Goal: Browse casually

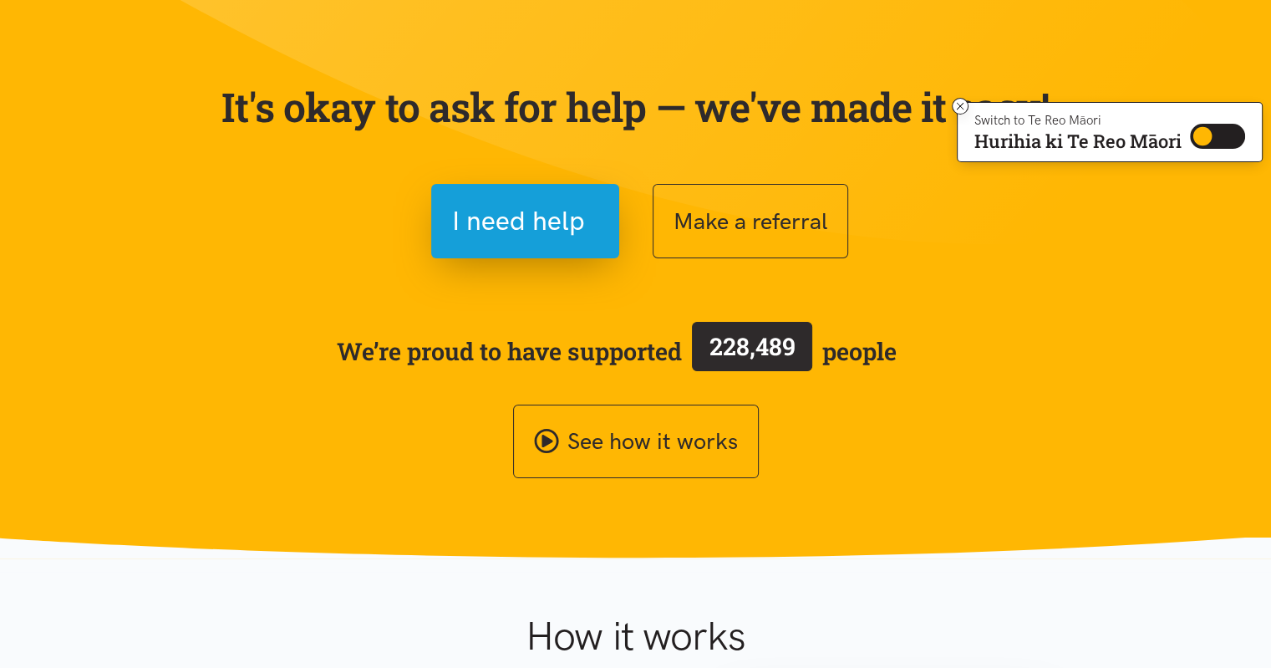
scroll to position [251, 0]
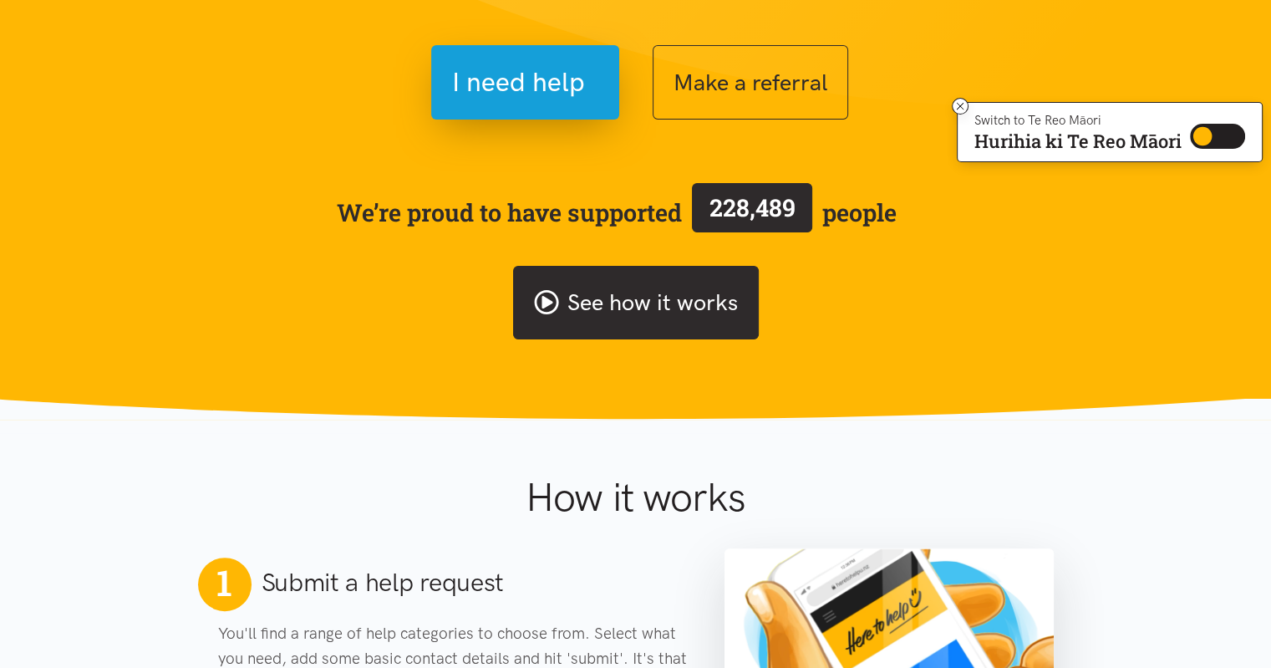
click at [621, 311] on link "See how it works" at bounding box center [636, 303] width 246 height 74
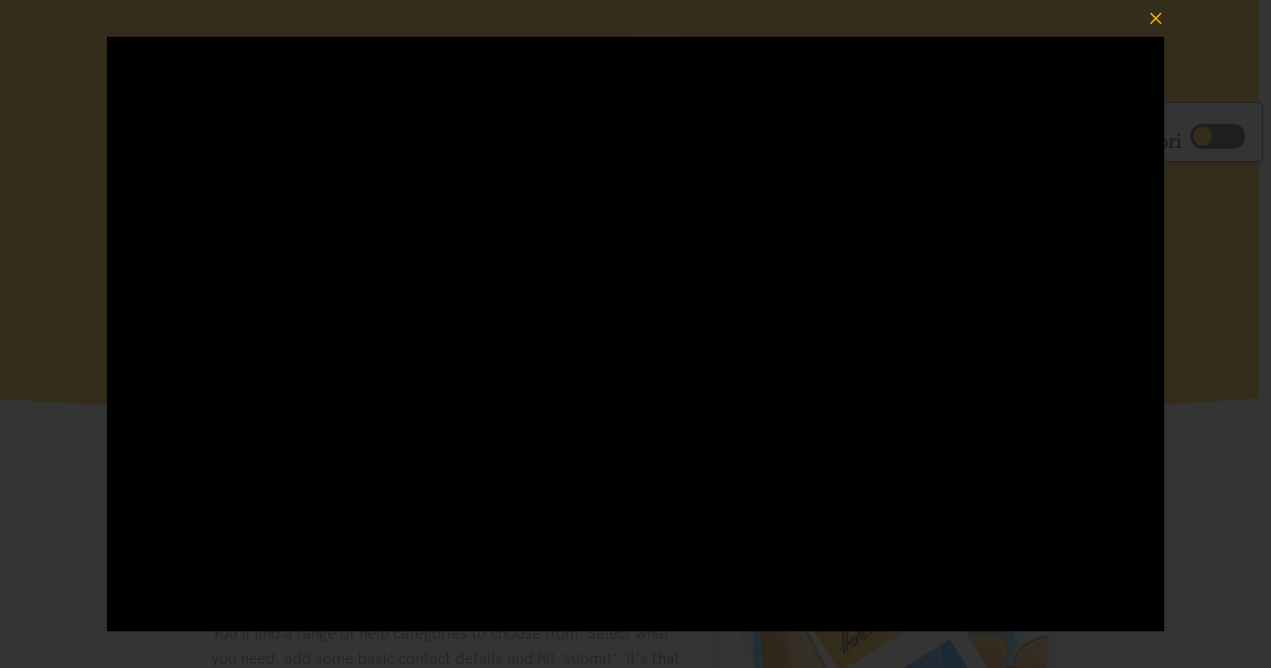
click at [1158, 13] on icon "button" at bounding box center [1155, 18] width 23 height 23
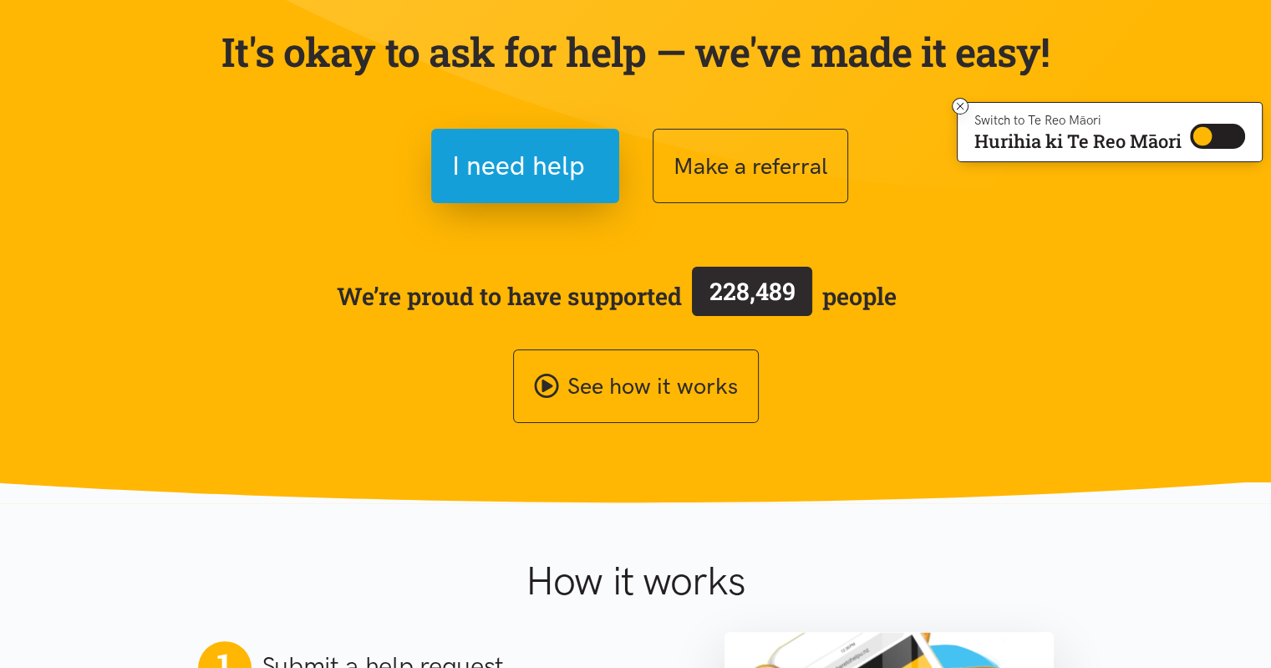
scroll to position [0, 0]
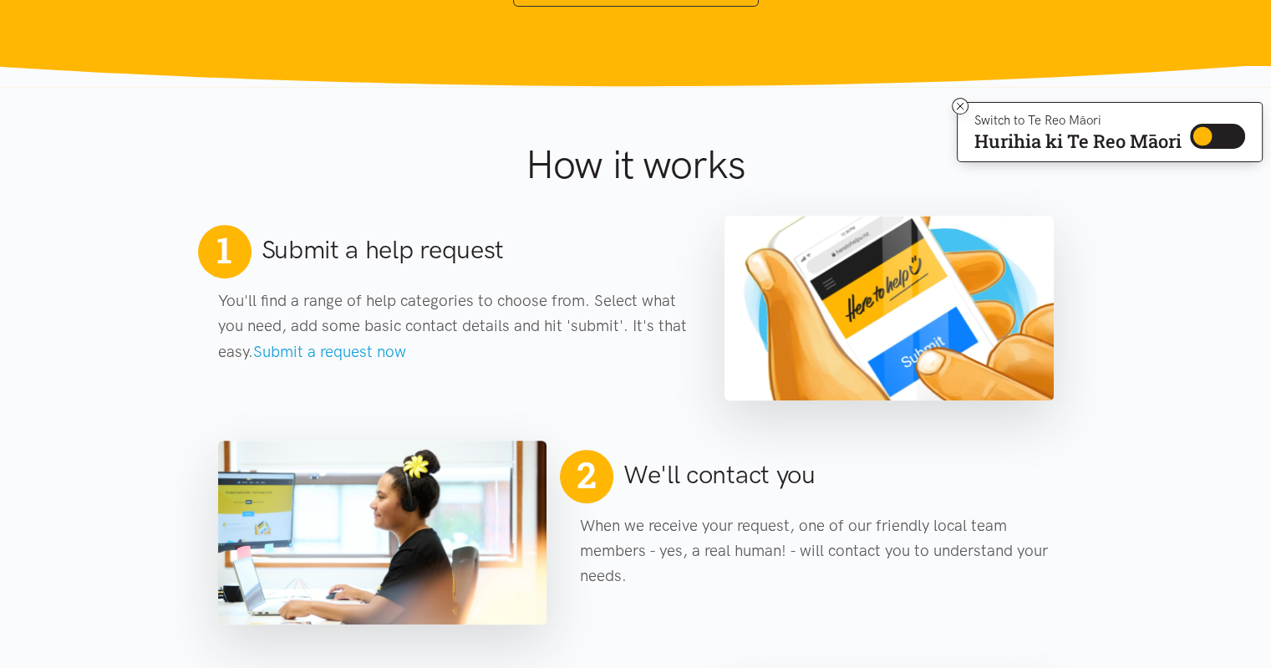
scroll to position [251, 0]
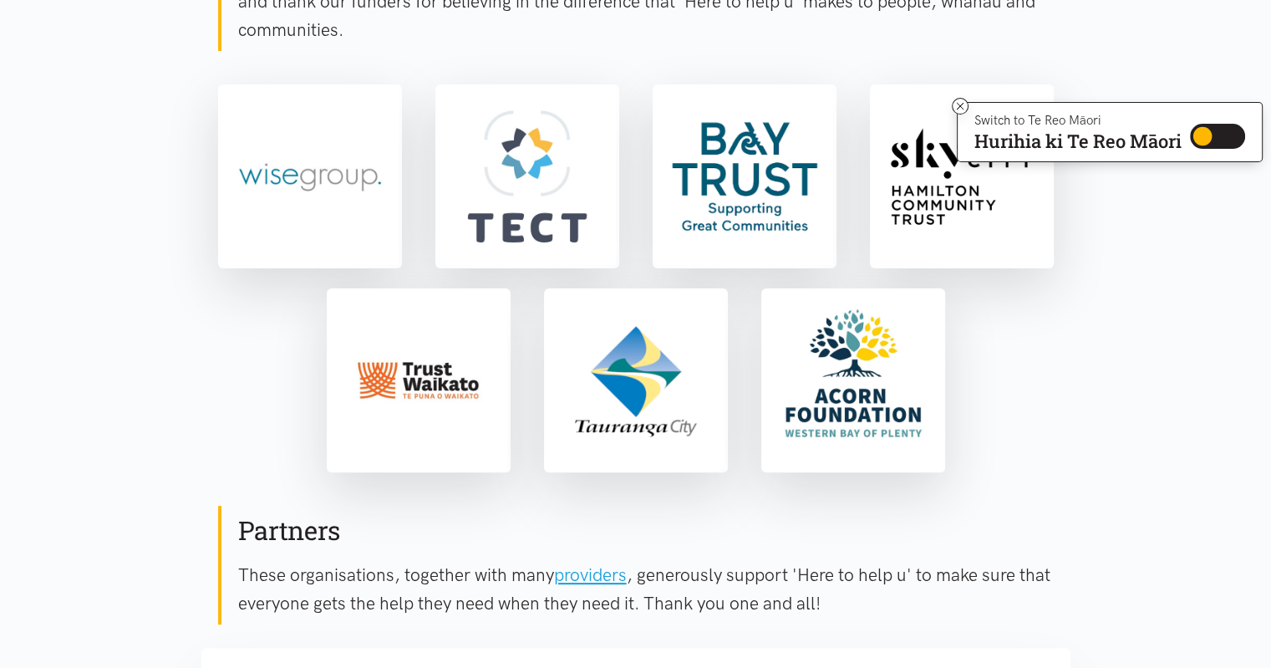
scroll to position [418, 0]
